Goal: Navigation & Orientation: Find specific page/section

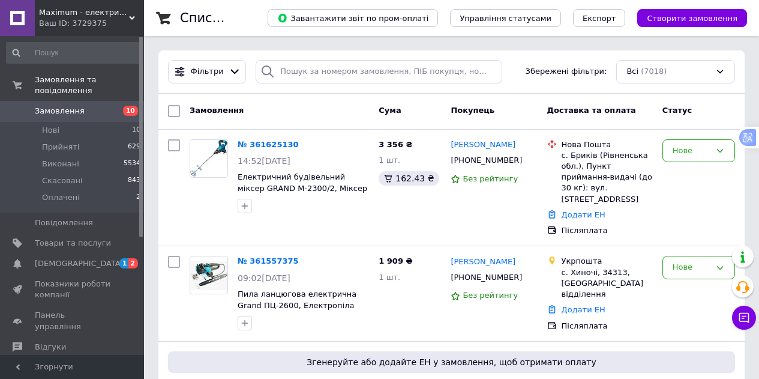
click at [88, 18] on div "Ваш ID: 3729375" at bounding box center [91, 23] width 105 height 11
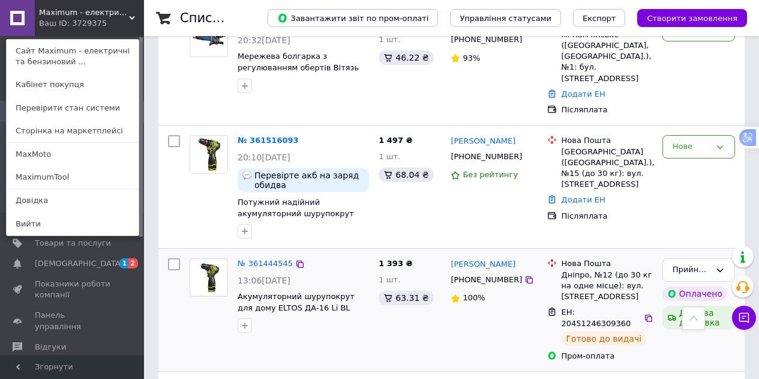
scroll to position [660, 0]
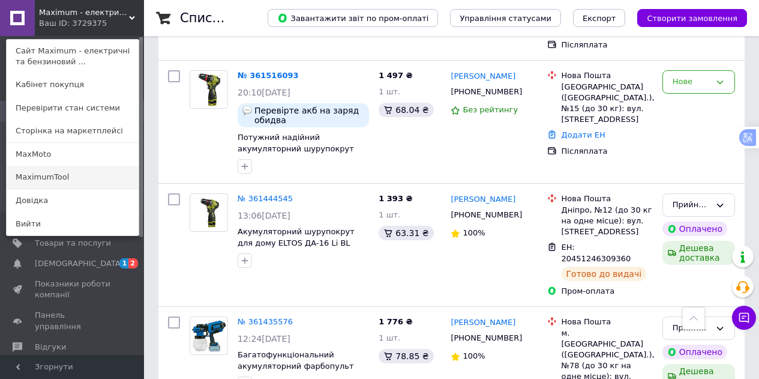
click at [71, 174] on link "MaximumTool" at bounding box center [73, 177] width 132 height 23
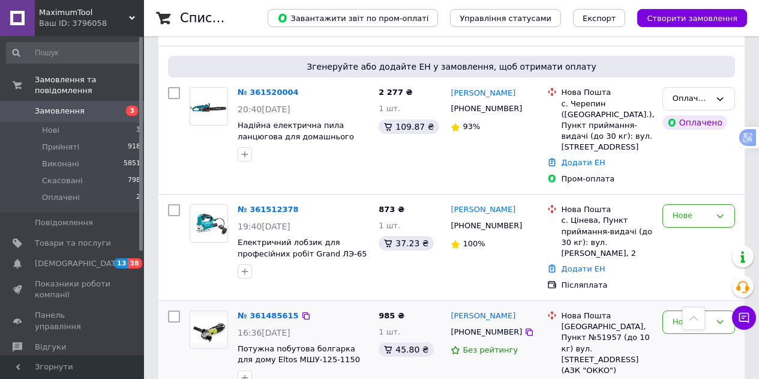
scroll to position [360, 0]
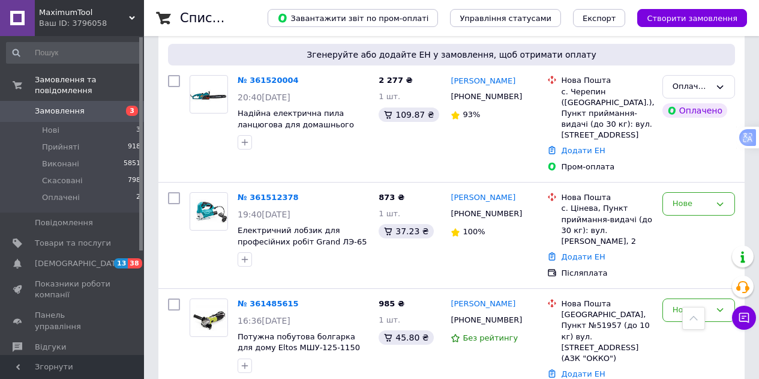
click at [82, 14] on span "MaximumTool" at bounding box center [84, 12] width 90 height 11
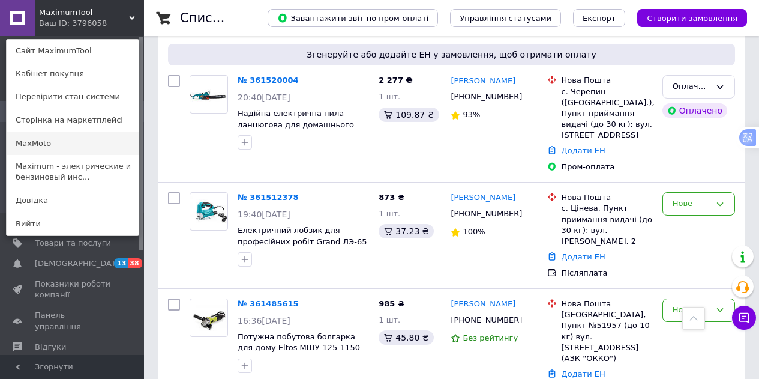
click at [67, 152] on link "MaxMoto" at bounding box center [73, 143] width 132 height 23
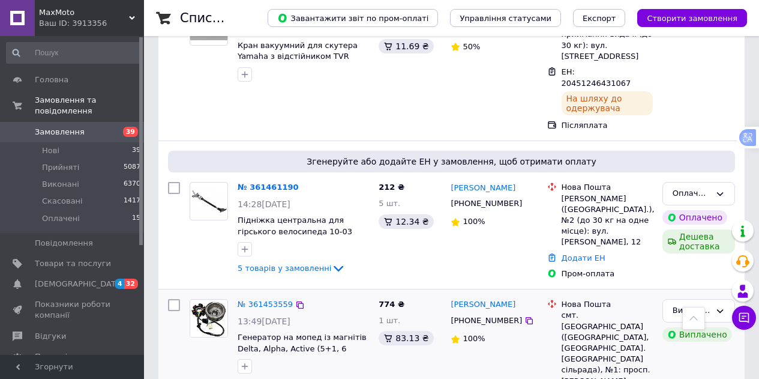
scroll to position [6479, 0]
